Goal: Transaction & Acquisition: Purchase product/service

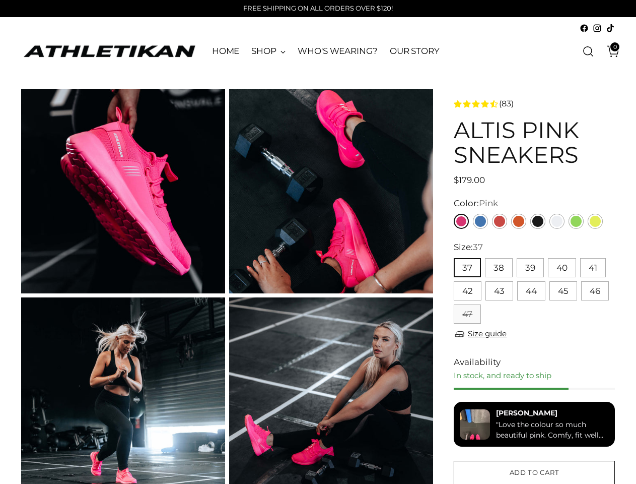
click at [467, 267] on button "37" at bounding box center [467, 267] width 27 height 19
click at [498, 267] on button "38" at bounding box center [499, 267] width 28 height 19
click at [530, 267] on button "39" at bounding box center [530, 267] width 27 height 19
click at [562, 267] on button "40" at bounding box center [562, 267] width 28 height 19
